Goal: Task Accomplishment & Management: Use online tool/utility

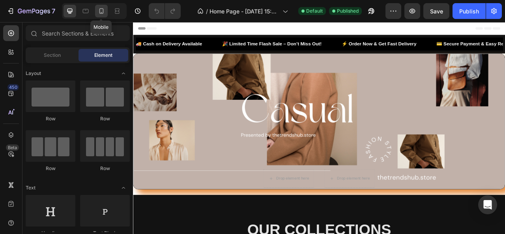
click at [99, 14] on icon at bounding box center [101, 11] width 8 height 8
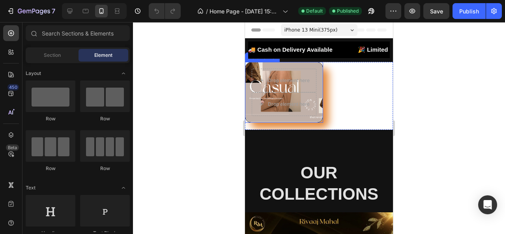
click at [320, 67] on div "Drop element here Drop element here" at bounding box center [284, 92] width 77 height 60
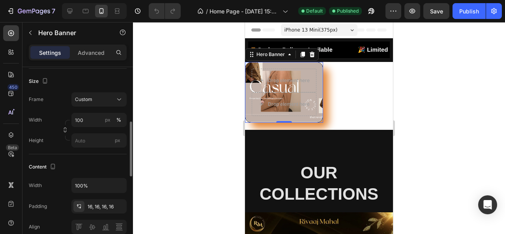
scroll to position [169, 0]
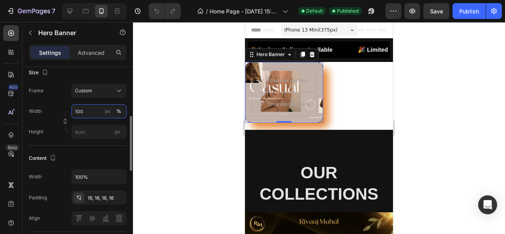
click at [94, 109] on input "100" at bounding box center [98, 111] width 55 height 14
click at [69, 159] on div "Content" at bounding box center [78, 158] width 98 height 13
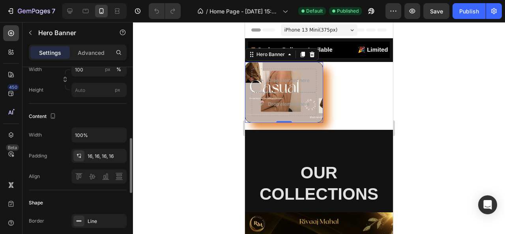
scroll to position [221, 0]
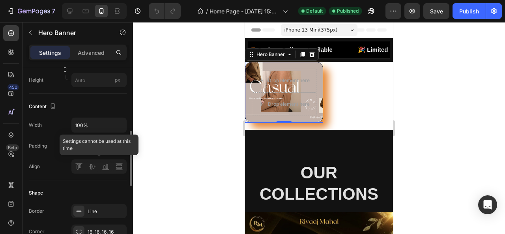
click at [78, 167] on div at bounding box center [98, 166] width 55 height 14
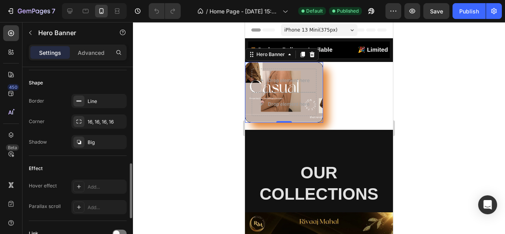
scroll to position [332, 0]
click at [88, 142] on div "Big" at bounding box center [99, 141] width 23 height 7
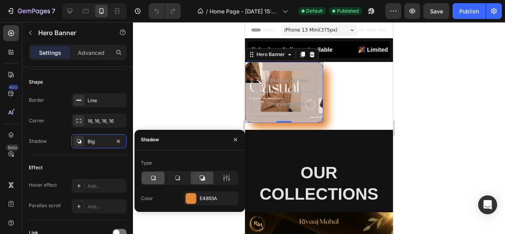
click at [148, 176] on div at bounding box center [153, 178] width 23 height 13
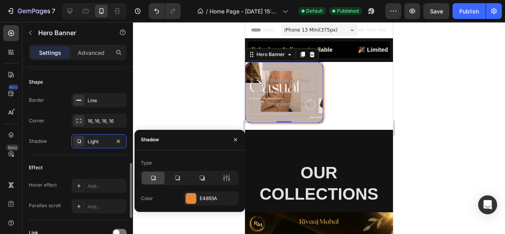
click at [79, 167] on div "Effect" at bounding box center [78, 167] width 98 height 13
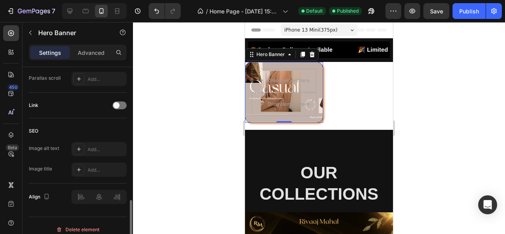
scroll to position [465, 0]
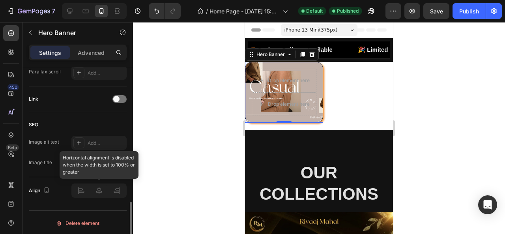
click at [84, 190] on div at bounding box center [98, 191] width 55 height 14
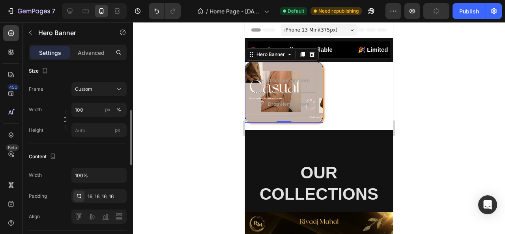
scroll to position [163, 0]
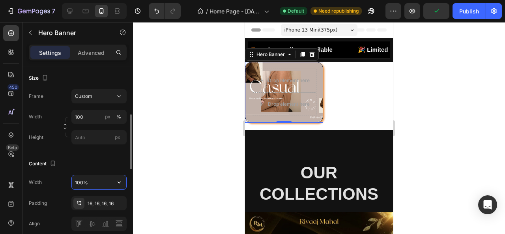
click at [89, 180] on input "100%" at bounding box center [99, 182] width 54 height 14
click at [92, 182] on input "100%" at bounding box center [99, 182] width 54 height 14
click at [117, 184] on icon "button" at bounding box center [119, 182] width 8 height 8
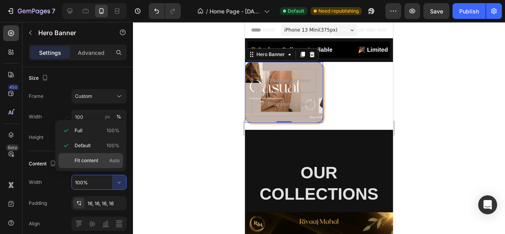
click at [97, 165] on div "Fit content Auto" at bounding box center [90, 160] width 65 height 15
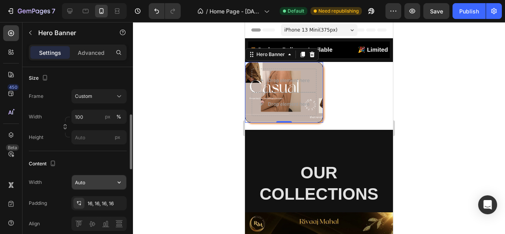
click at [101, 180] on input "Auto" at bounding box center [99, 182] width 54 height 14
click at [124, 185] on button "button" at bounding box center [119, 182] width 14 height 14
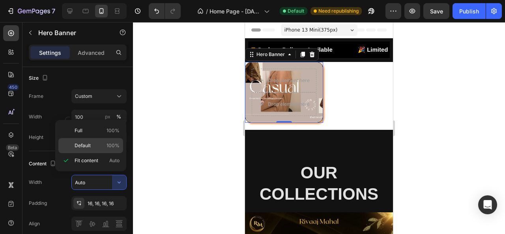
click at [101, 142] on p "Default 100%" at bounding box center [97, 145] width 45 height 7
type input "100%"
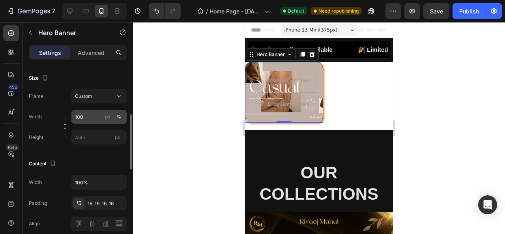
click at [104, 121] on div "px %" at bounding box center [113, 117] width 21 height 14
click at [104, 121] on input "100" at bounding box center [98, 117] width 55 height 14
click at [118, 117] on div "%" at bounding box center [118, 116] width 5 height 7
click at [88, 115] on input "100" at bounding box center [98, 117] width 55 height 14
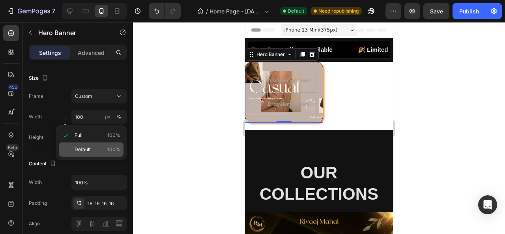
click at [84, 147] on span "Default" at bounding box center [83, 149] width 16 height 7
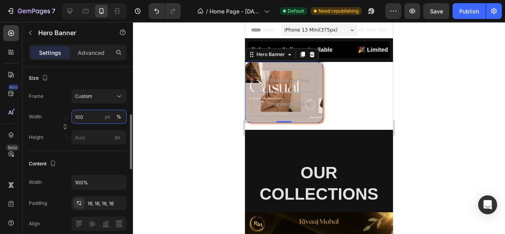
click at [89, 120] on input "100" at bounding box center [98, 117] width 55 height 14
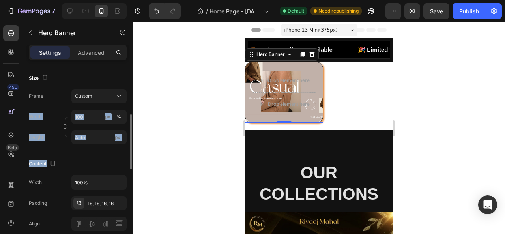
drag, startPoint x: 86, startPoint y: 165, endPoint x: 91, endPoint y: 104, distance: 61.8
click at [91, 104] on div "Layout Bottom center Background The changes might be hidden by the video. Color…" at bounding box center [78, 205] width 98 height 602
click at [91, 104] on div "Frame Custom Width 100 px % Height px" at bounding box center [78, 116] width 98 height 55
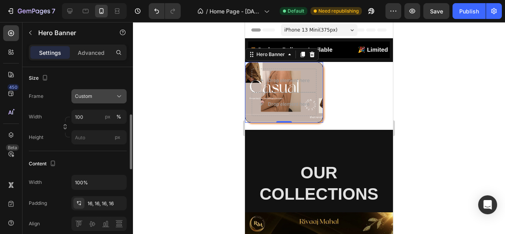
click at [116, 92] on icon at bounding box center [119, 96] width 8 height 8
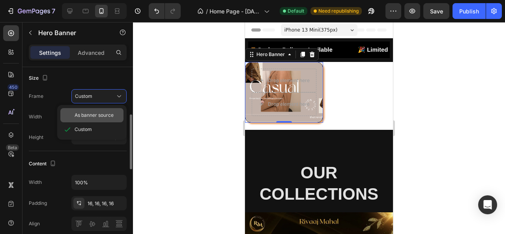
click at [90, 112] on span "As banner source" at bounding box center [94, 115] width 39 height 7
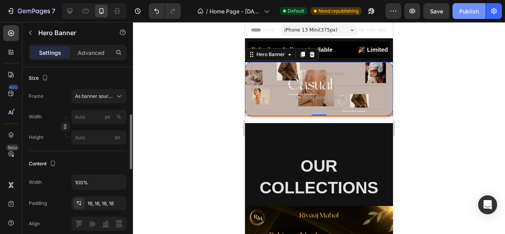
click at [467, 8] on div "Publish" at bounding box center [469, 11] width 20 height 8
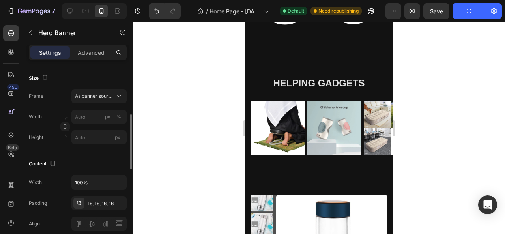
scroll to position [1001, 0]
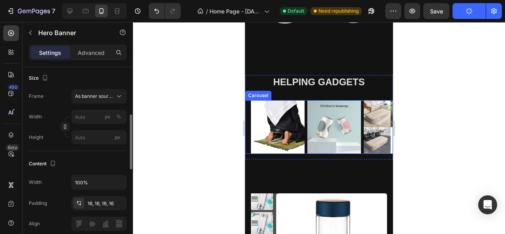
click at [373, 124] on rect "Carousel Next Arrow" at bounding box center [380, 127] width 14 height 14
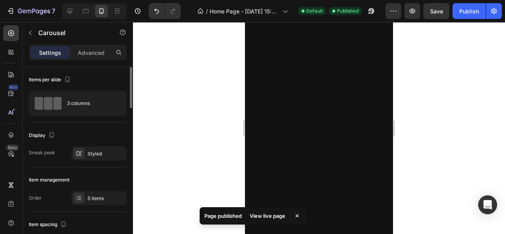
scroll to position [669, 0]
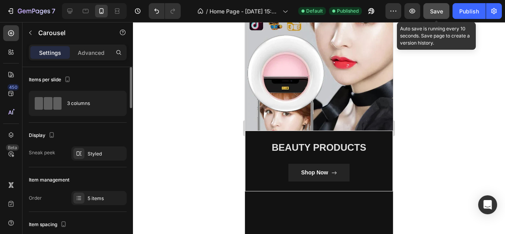
click at [441, 8] on span "Save" at bounding box center [436, 11] width 13 height 7
click at [441, 8] on icon "button" at bounding box center [437, 11] width 8 height 8
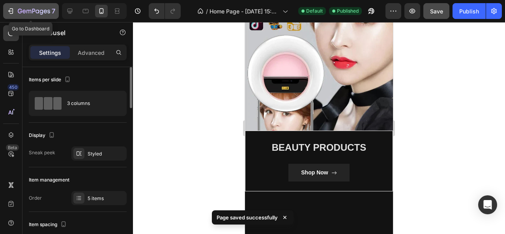
click at [9, 10] on icon "button" at bounding box center [11, 11] width 8 height 8
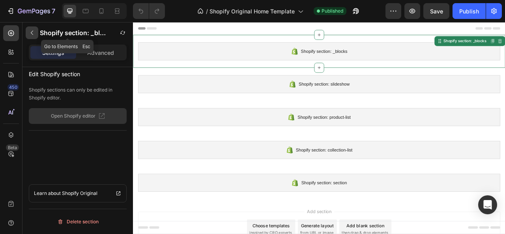
click at [29, 32] on icon "button" at bounding box center [32, 33] width 6 height 6
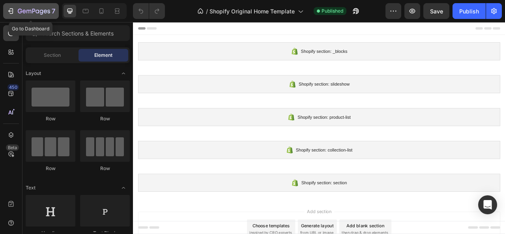
click at [17, 14] on div "7" at bounding box center [31, 10] width 49 height 9
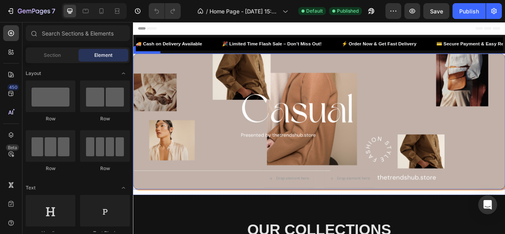
click at [232, 114] on div "Overlay" at bounding box center [369, 148] width 473 height 172
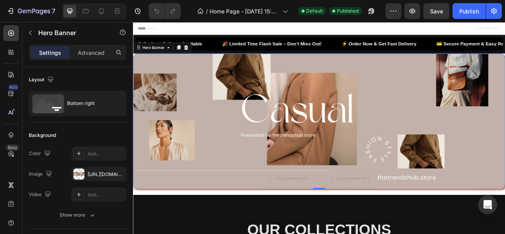
click at [94, 11] on div at bounding box center [94, 11] width 65 height 16
click at [98, 13] on icon at bounding box center [101, 11] width 8 height 8
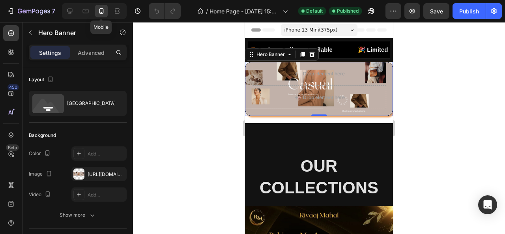
scroll to position [12, 0]
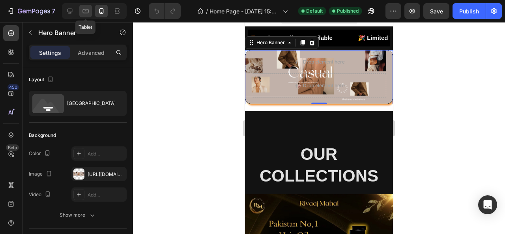
click at [82, 10] on icon at bounding box center [86, 11] width 8 height 8
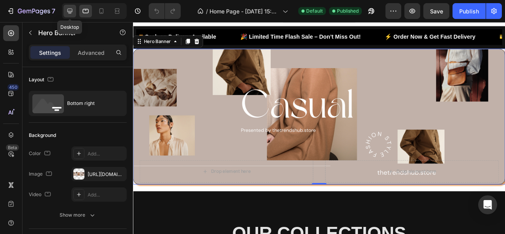
click at [72, 10] on icon at bounding box center [69, 11] width 5 height 5
type input "Auto"
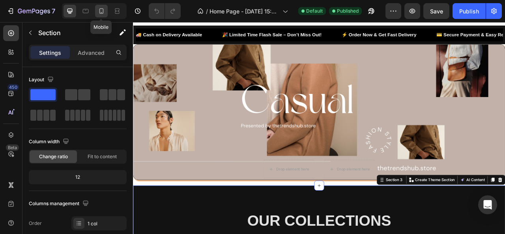
click at [100, 14] on icon at bounding box center [101, 11] width 8 height 8
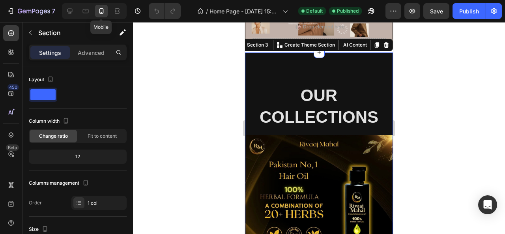
scroll to position [71, 0]
click at [69, 13] on icon at bounding box center [70, 11] width 8 height 8
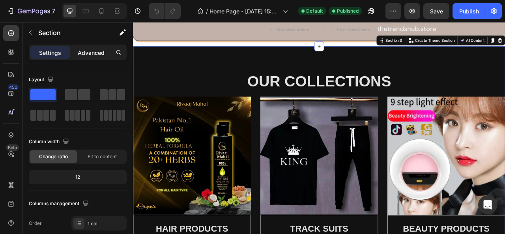
scroll to position [189, 0]
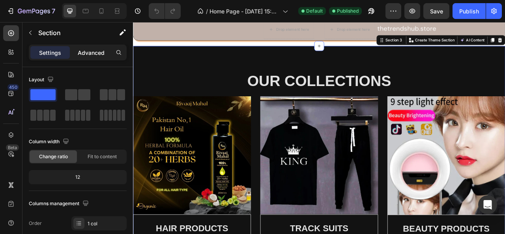
click at [92, 56] on p "Advanced" at bounding box center [91, 53] width 27 height 8
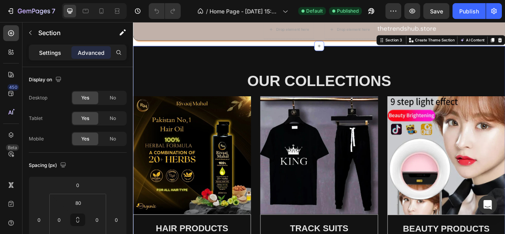
click at [52, 49] on p "Settings" at bounding box center [50, 53] width 22 height 8
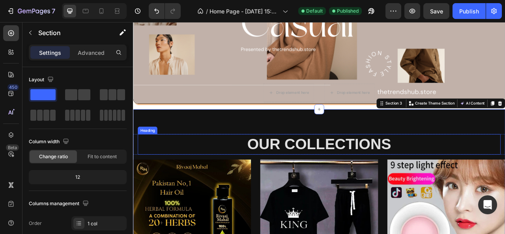
scroll to position [106, 0]
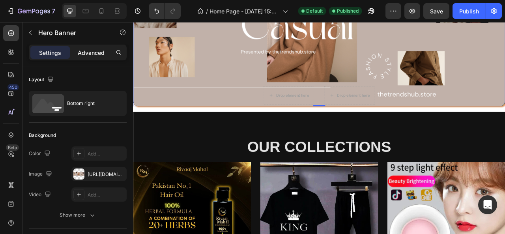
click at [88, 52] on p "Advanced" at bounding box center [91, 53] width 27 height 8
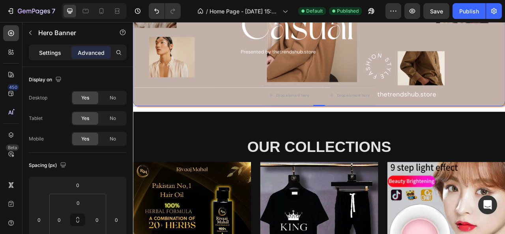
click at [51, 50] on p "Settings" at bounding box center [50, 53] width 22 height 8
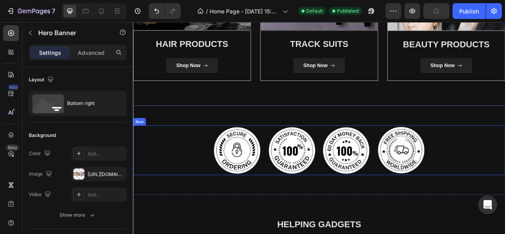
scroll to position [422, 0]
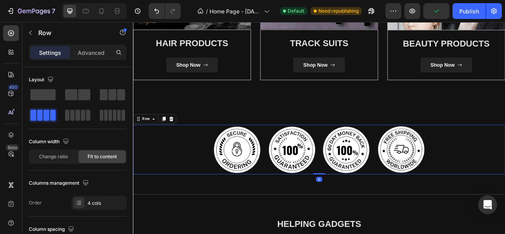
click at [103, 45] on div "Settings Advanced" at bounding box center [78, 53] width 98 height 16
click at [99, 56] on p "Advanced" at bounding box center [91, 53] width 27 height 8
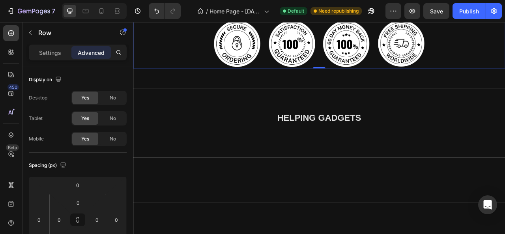
scroll to position [556, 0]
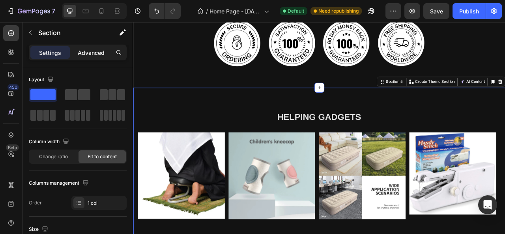
click at [93, 54] on p "Advanced" at bounding box center [91, 53] width 27 height 8
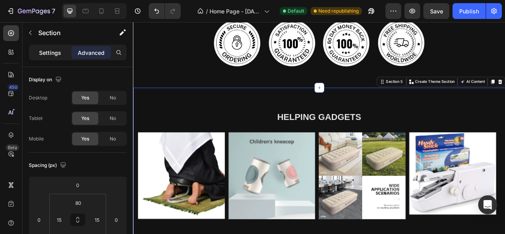
click at [61, 53] on p "Settings" at bounding box center [50, 53] width 22 height 8
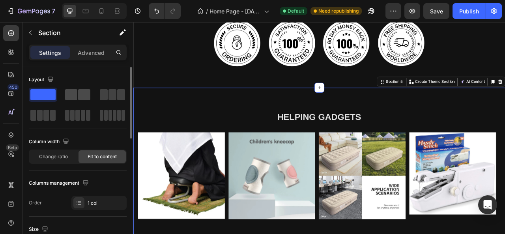
click at [98, 88] on div at bounding box center [112, 95] width 28 height 14
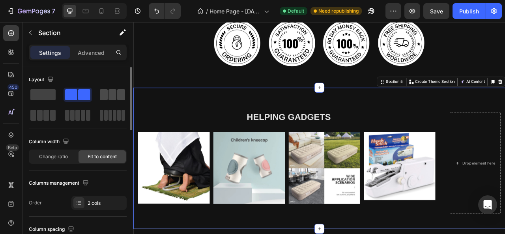
click at [113, 96] on span at bounding box center [113, 94] width 8 height 11
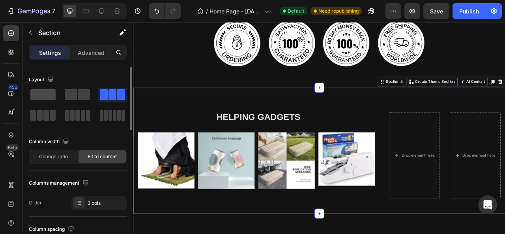
click at [46, 92] on span at bounding box center [42, 94] width 25 height 11
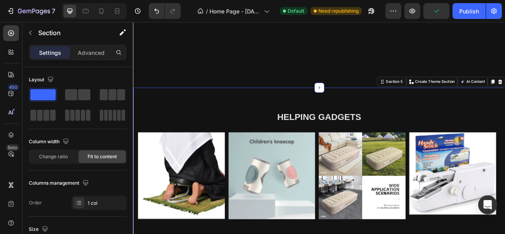
scroll to position [821, 0]
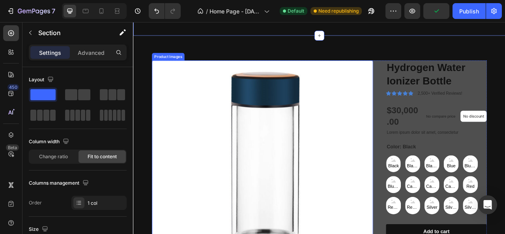
click at [183, 134] on img at bounding box center [297, 211] width 281 height 281
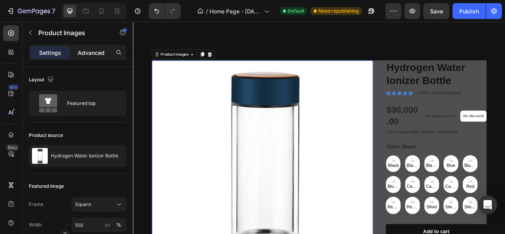
click at [89, 58] on div "Advanced" at bounding box center [90, 52] width 39 height 13
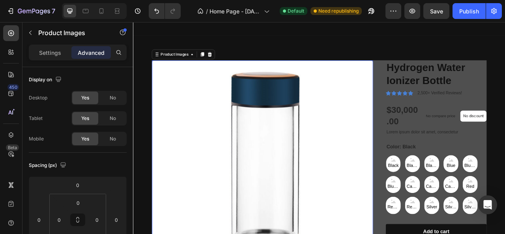
click at [89, 58] on div "Advanced" at bounding box center [90, 52] width 39 height 13
click at [123, 30] on icon "button" at bounding box center [123, 32] width 6 height 6
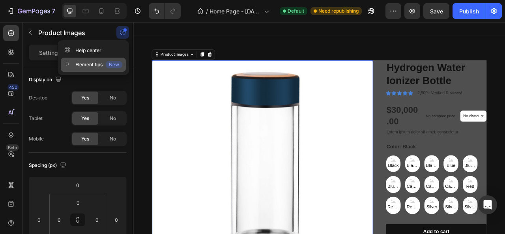
click at [99, 64] on div "Element tips New" at bounding box center [93, 65] width 58 height 8
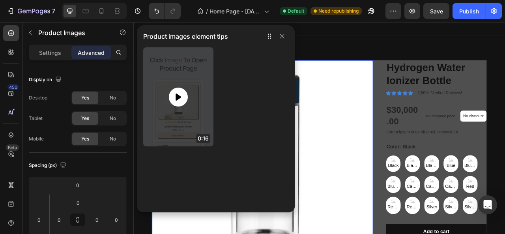
click at [182, 99] on icon at bounding box center [178, 96] width 9 height 9
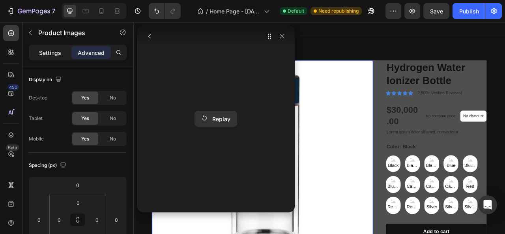
click at [51, 49] on p "Settings" at bounding box center [50, 53] width 22 height 8
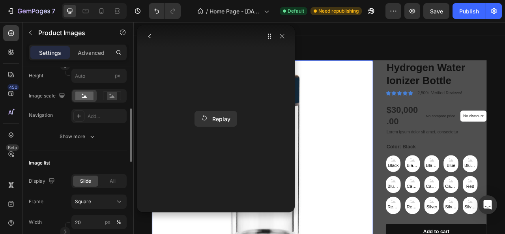
scroll to position [172, 0]
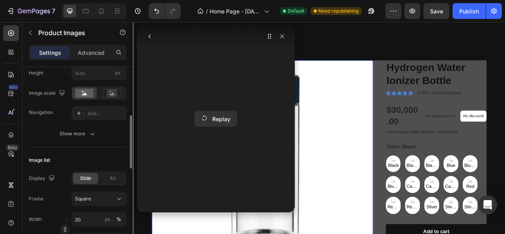
click at [82, 127] on button "Show more" at bounding box center [78, 134] width 98 height 14
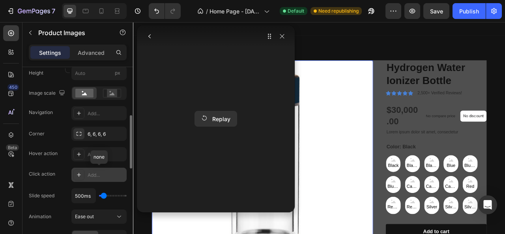
click at [98, 172] on div "Add..." at bounding box center [106, 175] width 37 height 7
click at [98, 172] on div "Open gallery" at bounding box center [99, 175] width 23 height 7
click at [92, 172] on div "Open gallery" at bounding box center [99, 175] width 23 height 7
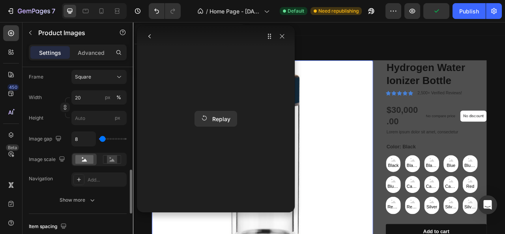
scroll to position [441, 0]
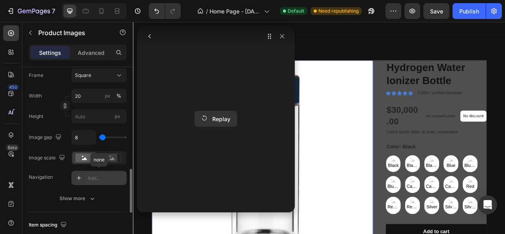
click at [96, 176] on div "Add..." at bounding box center [106, 178] width 37 height 7
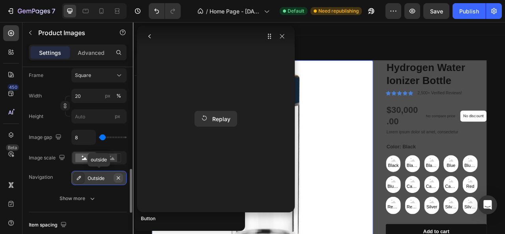
click at [119, 176] on icon "button" at bounding box center [118, 178] width 6 height 6
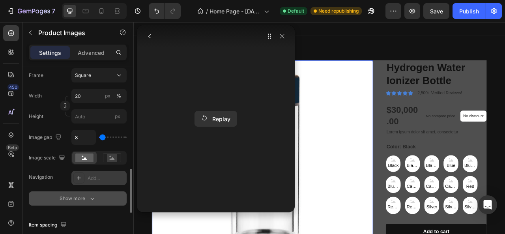
click at [77, 196] on div "Show more" at bounding box center [78, 199] width 37 height 8
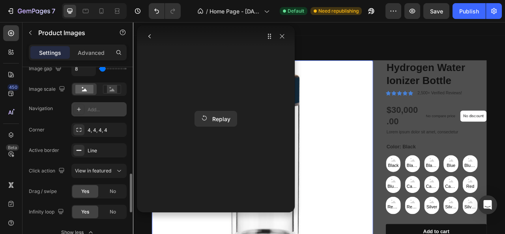
scroll to position [515, 0]
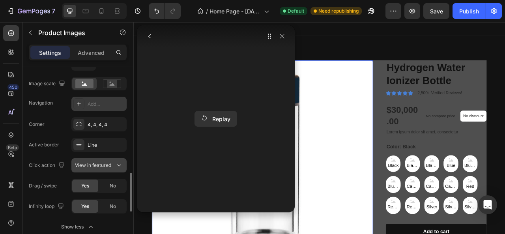
click at [94, 168] on span "View in featured" at bounding box center [93, 165] width 36 height 7
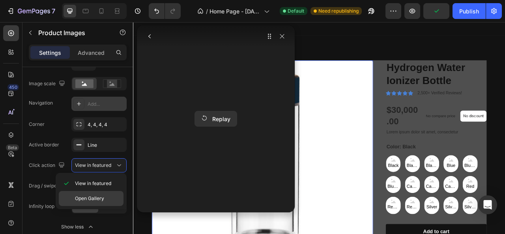
click at [83, 198] on span "Open Gallery" at bounding box center [89, 198] width 29 height 7
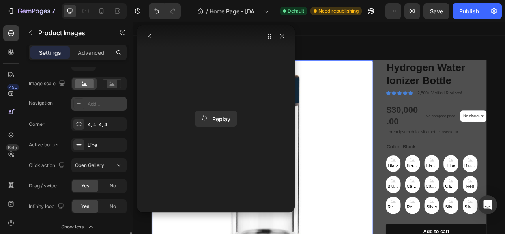
scroll to position [567, 0]
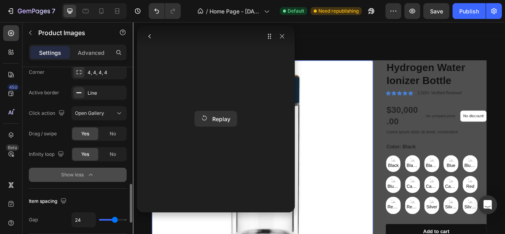
click at [57, 177] on button "Show less" at bounding box center [78, 175] width 98 height 14
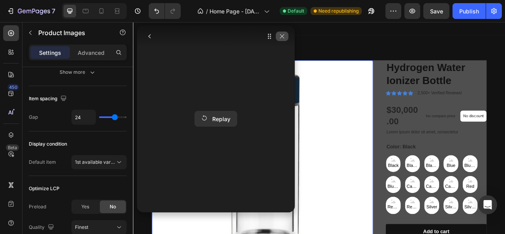
click at [281, 37] on icon "button" at bounding box center [282, 36] width 4 height 4
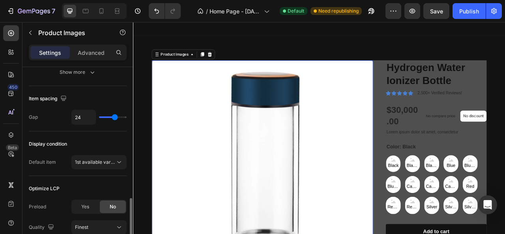
scroll to position [630, 0]
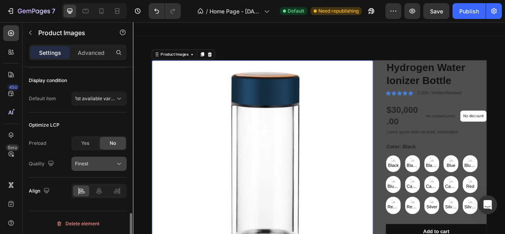
click at [94, 163] on div "Finest" at bounding box center [95, 163] width 40 height 7
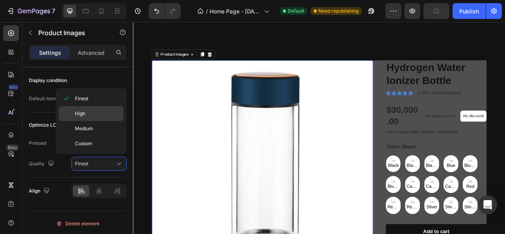
click at [92, 121] on div "High" at bounding box center [91, 128] width 65 height 15
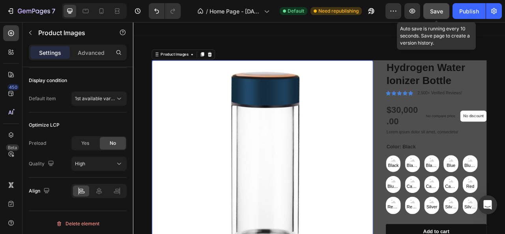
click at [438, 10] on span "Save" at bounding box center [436, 11] width 13 height 7
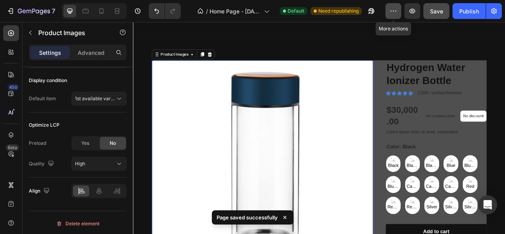
click at [396, 10] on icon "button" at bounding box center [394, 11] width 8 height 8
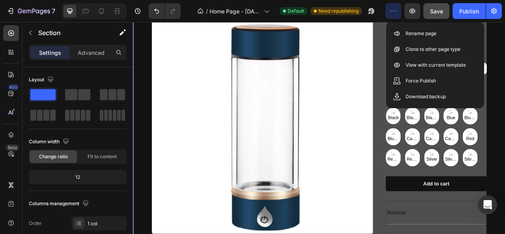
scroll to position [890, 0]
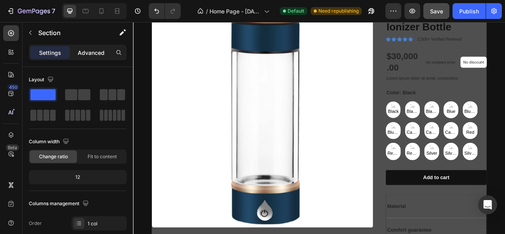
click at [80, 51] on p "Advanced" at bounding box center [91, 53] width 27 height 8
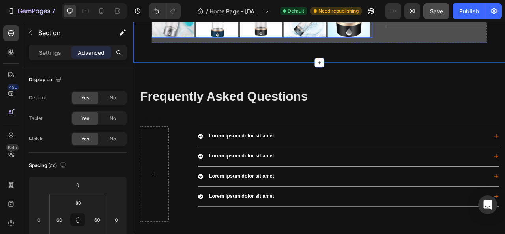
scroll to position [1194, 0]
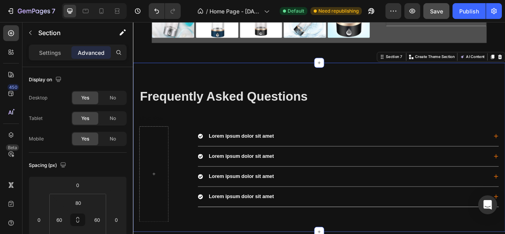
click at [211, 87] on div "Frequently Asked Questions Heading Chat Now Text Block Lorem ipsum dolor sit am…" at bounding box center [370, 181] width 474 height 215
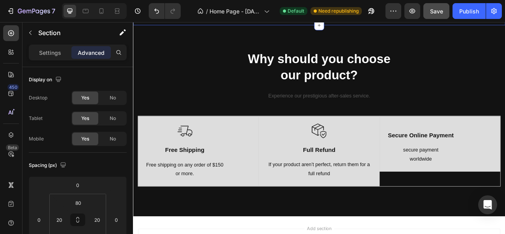
scroll to position [1454, 0]
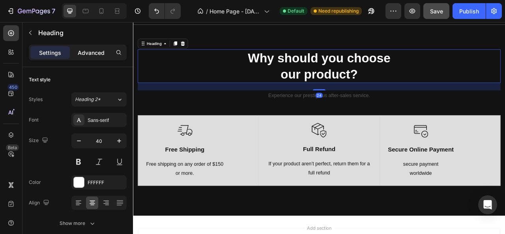
click at [94, 46] on div "Advanced" at bounding box center [90, 52] width 39 height 13
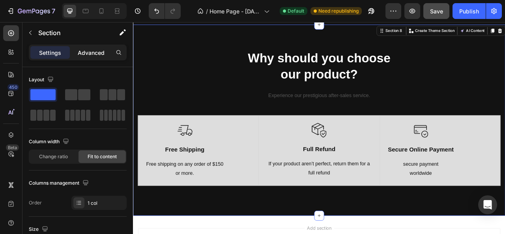
click at [93, 51] on p "Advanced" at bounding box center [91, 53] width 27 height 8
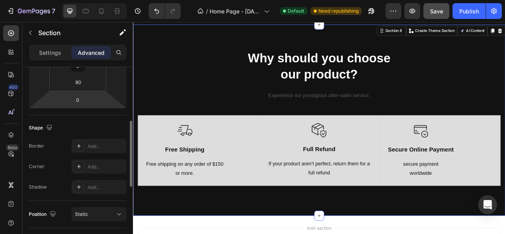
scroll to position [156, 0]
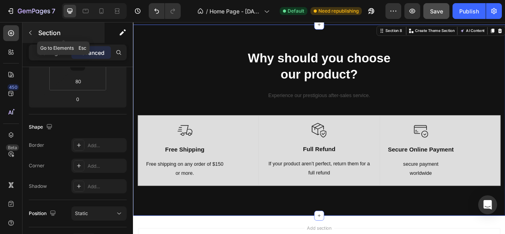
click at [34, 37] on button "button" at bounding box center [30, 32] width 13 height 13
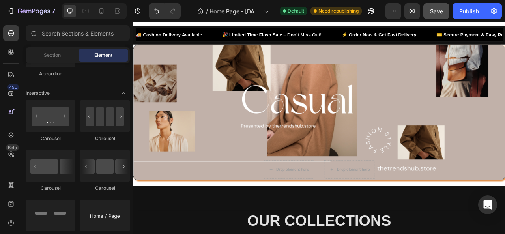
scroll to position [11, 0]
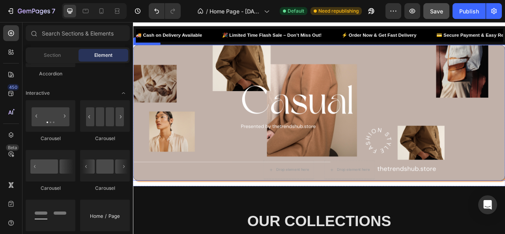
click at [236, 130] on div "Overlay" at bounding box center [369, 137] width 473 height 172
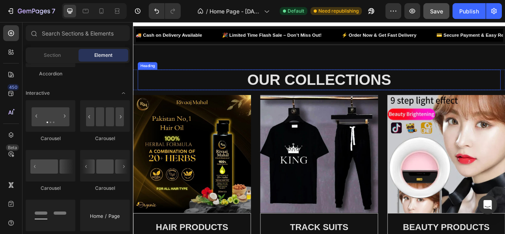
scroll to position [0, 0]
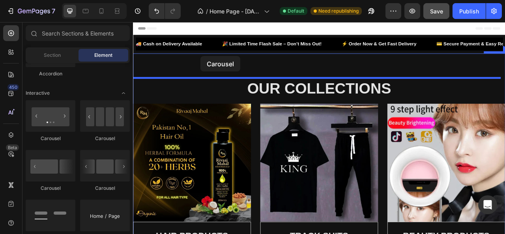
drag, startPoint x: 184, startPoint y: 143, endPoint x: 219, endPoint y: 66, distance: 85.0
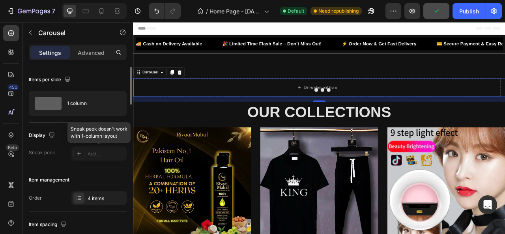
click at [93, 159] on div at bounding box center [98, 153] width 55 height 14
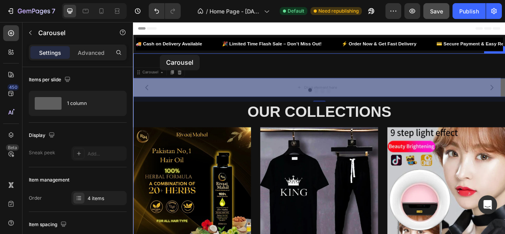
drag, startPoint x: 169, startPoint y: 86, endPoint x: 167, endPoint y: 64, distance: 22.2
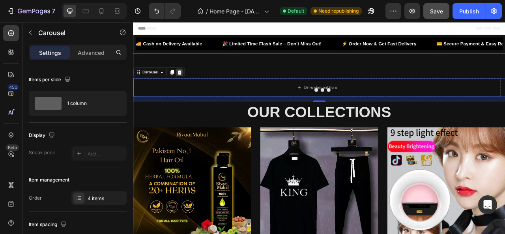
click at [191, 81] on div at bounding box center [191, 85] width 9 height 9
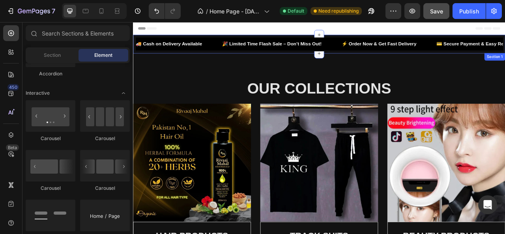
click at [367, 62] on icon at bounding box center [370, 62] width 6 height 6
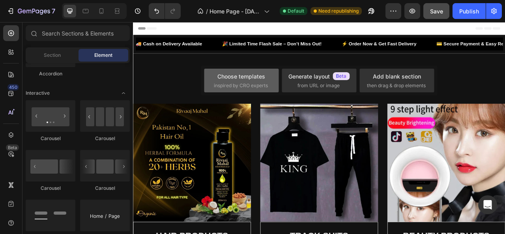
click at [240, 75] on div "Choose templates" at bounding box center [241, 76] width 48 height 8
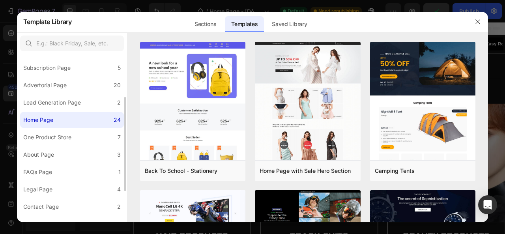
scroll to position [72, 0]
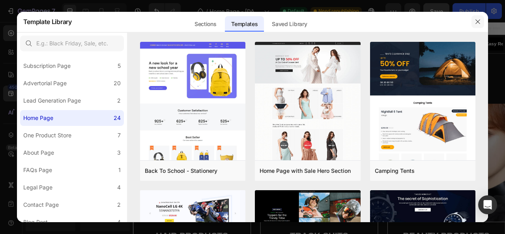
click at [480, 27] on button "button" at bounding box center [478, 21] width 13 height 13
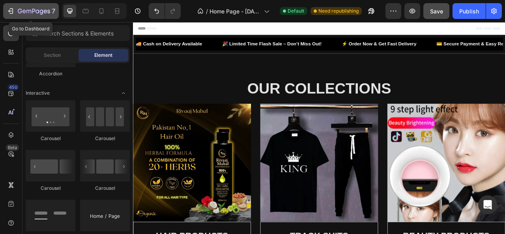
click at [12, 12] on icon "button" at bounding box center [11, 11] width 8 height 8
